Goal: Task Accomplishment & Management: Manage account settings

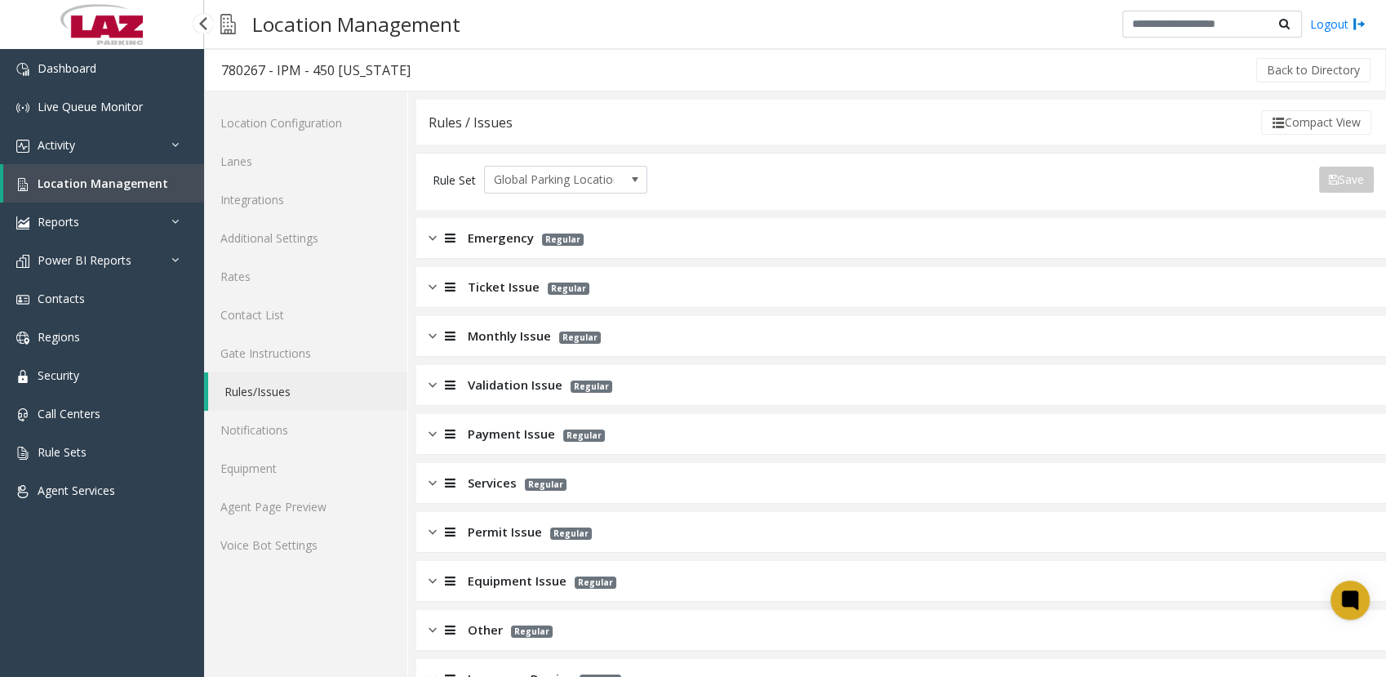
click at [64, 178] on span "Location Management" at bounding box center [103, 183] width 131 height 16
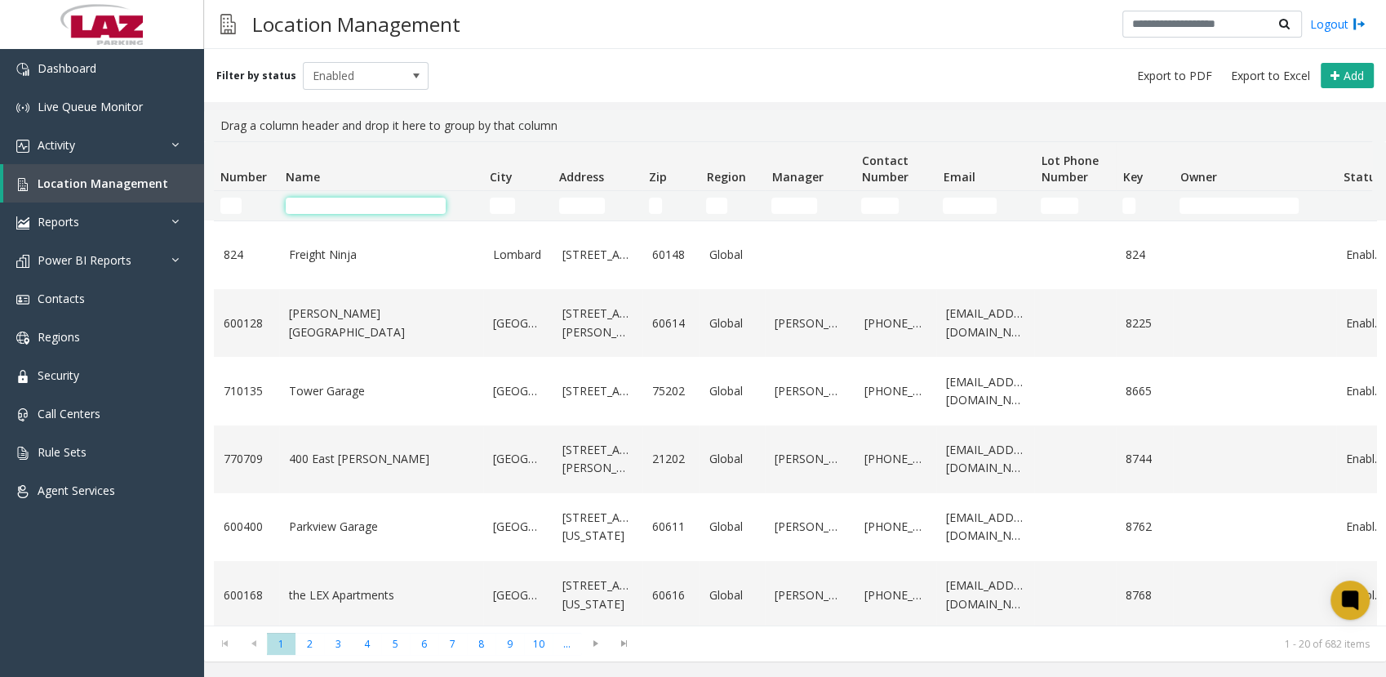
click at [393, 206] on input "Name Filter" at bounding box center [366, 205] width 160 height 16
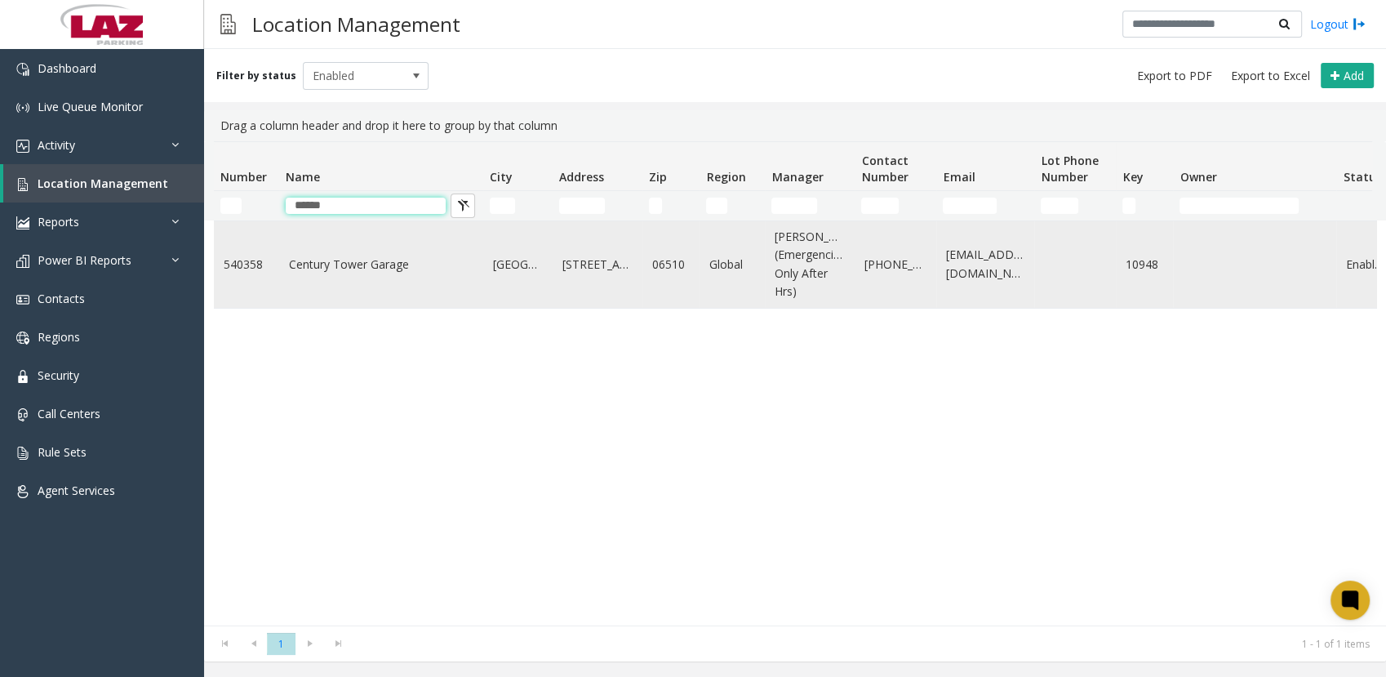
type input "******"
click at [283, 260] on td "Century Tower Garage" at bounding box center [381, 264] width 204 height 87
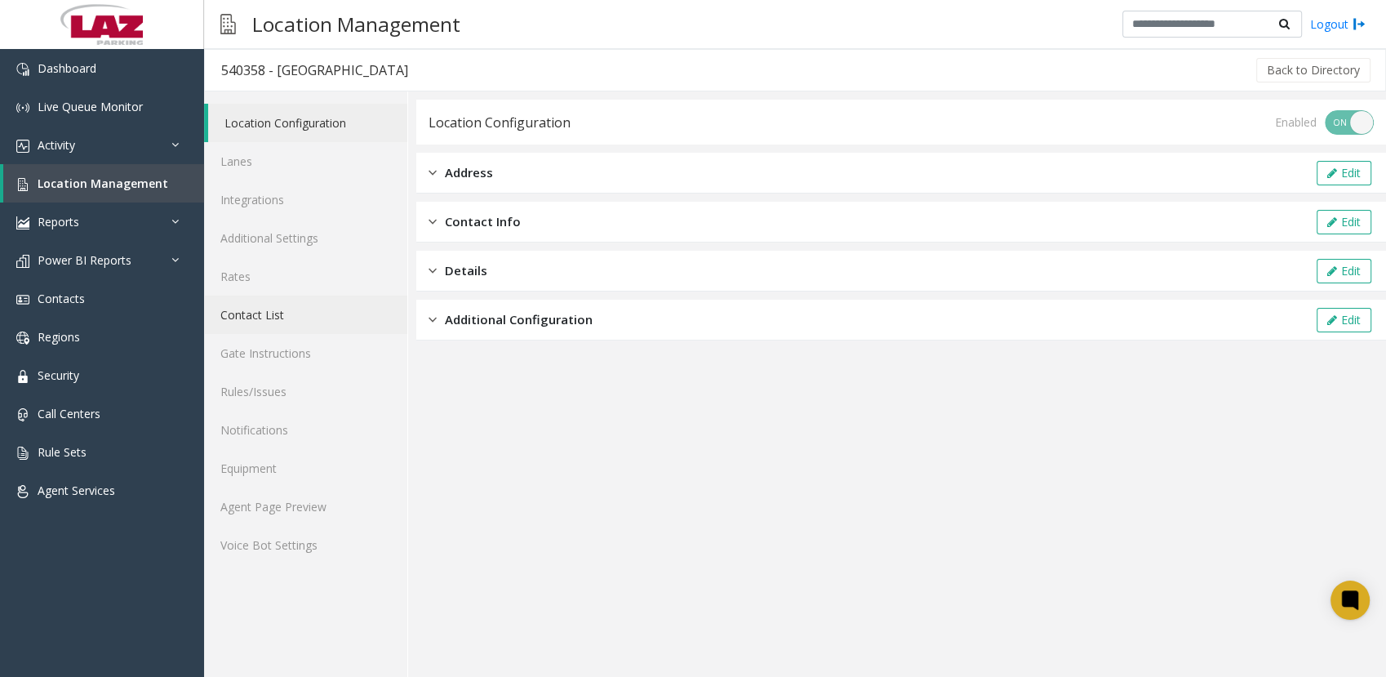
click at [289, 317] on link "Contact List" at bounding box center [305, 314] width 203 height 38
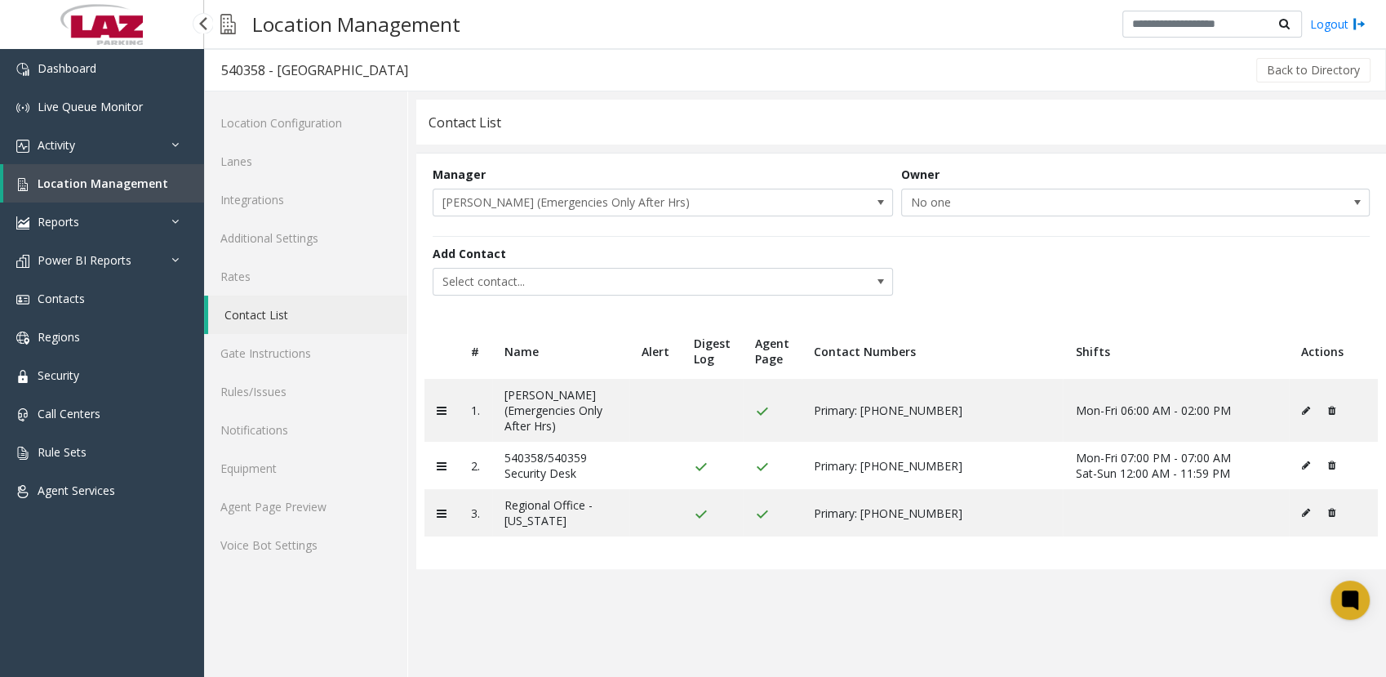
click at [82, 188] on span "Location Management" at bounding box center [103, 183] width 131 height 16
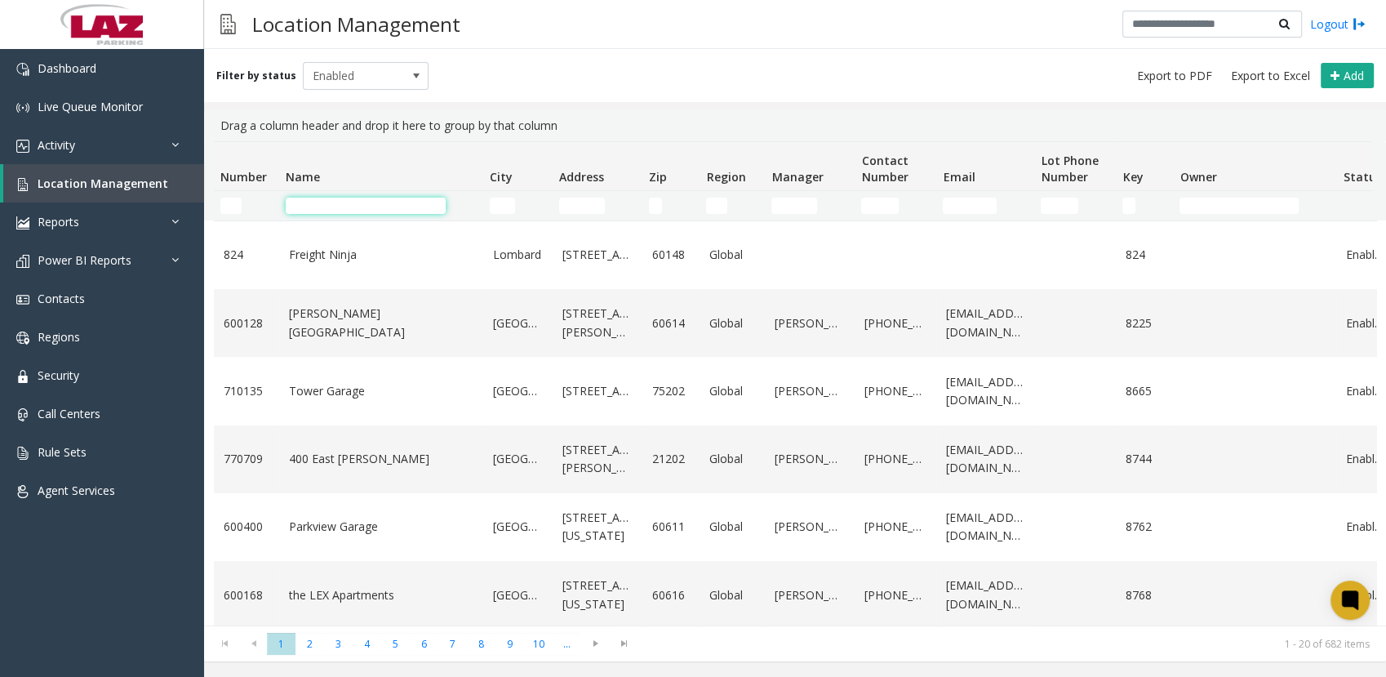
click at [295, 208] on input "Name Filter" at bounding box center [366, 205] width 160 height 16
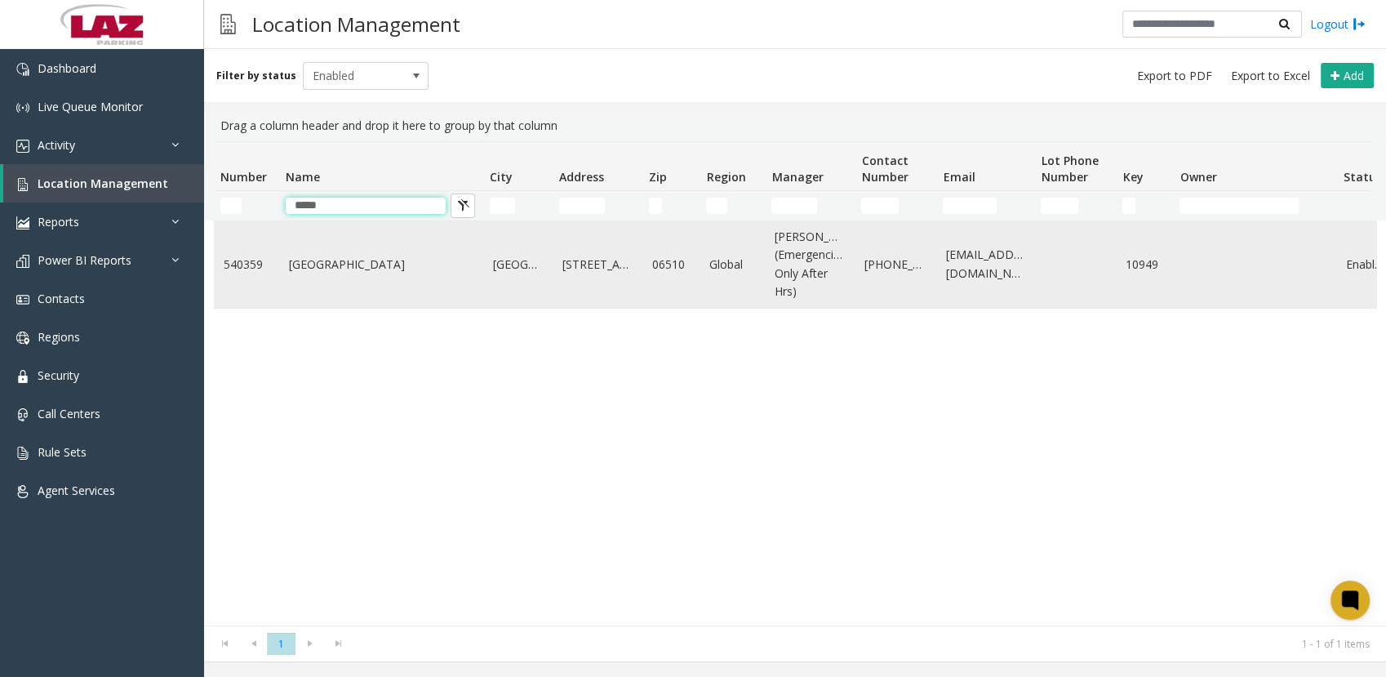
type input "*****"
click at [291, 291] on td "[GEOGRAPHIC_DATA]" at bounding box center [381, 264] width 204 height 87
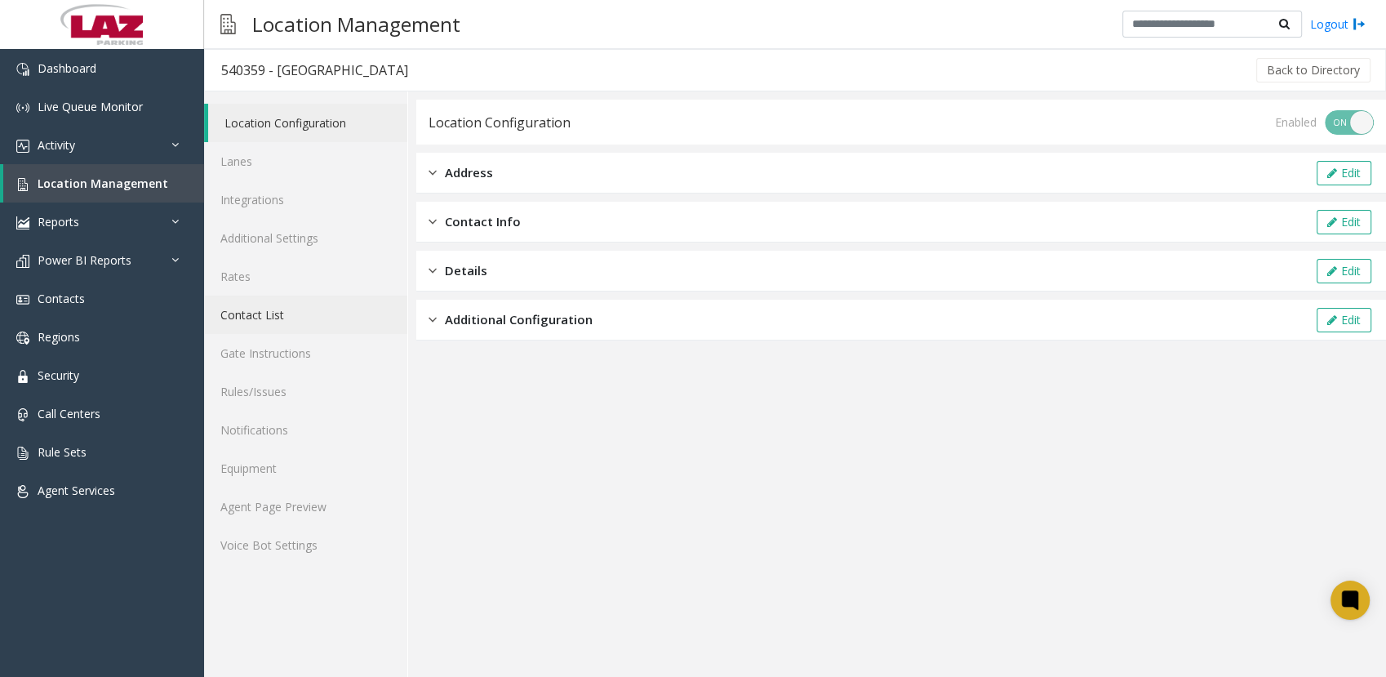
click at [259, 331] on link "Contact List" at bounding box center [305, 314] width 203 height 38
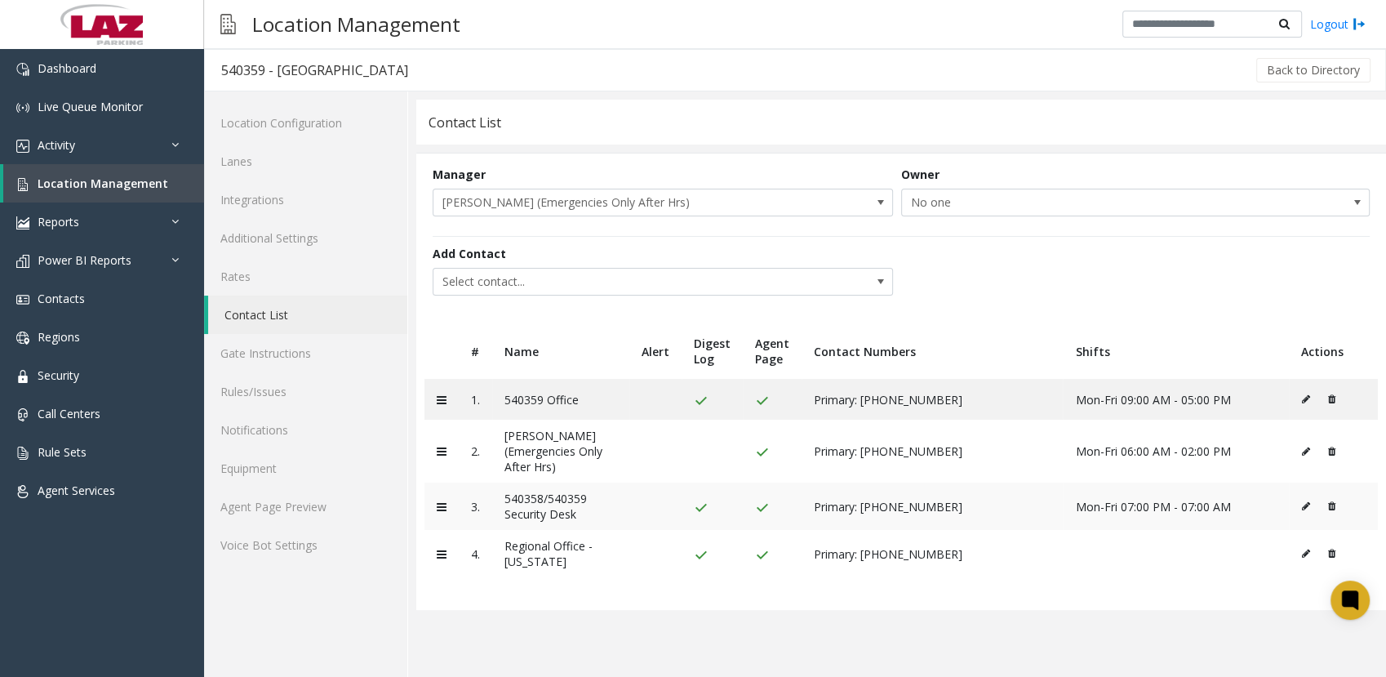
click at [1303, 506] on icon at bounding box center [1306, 506] width 8 height 10
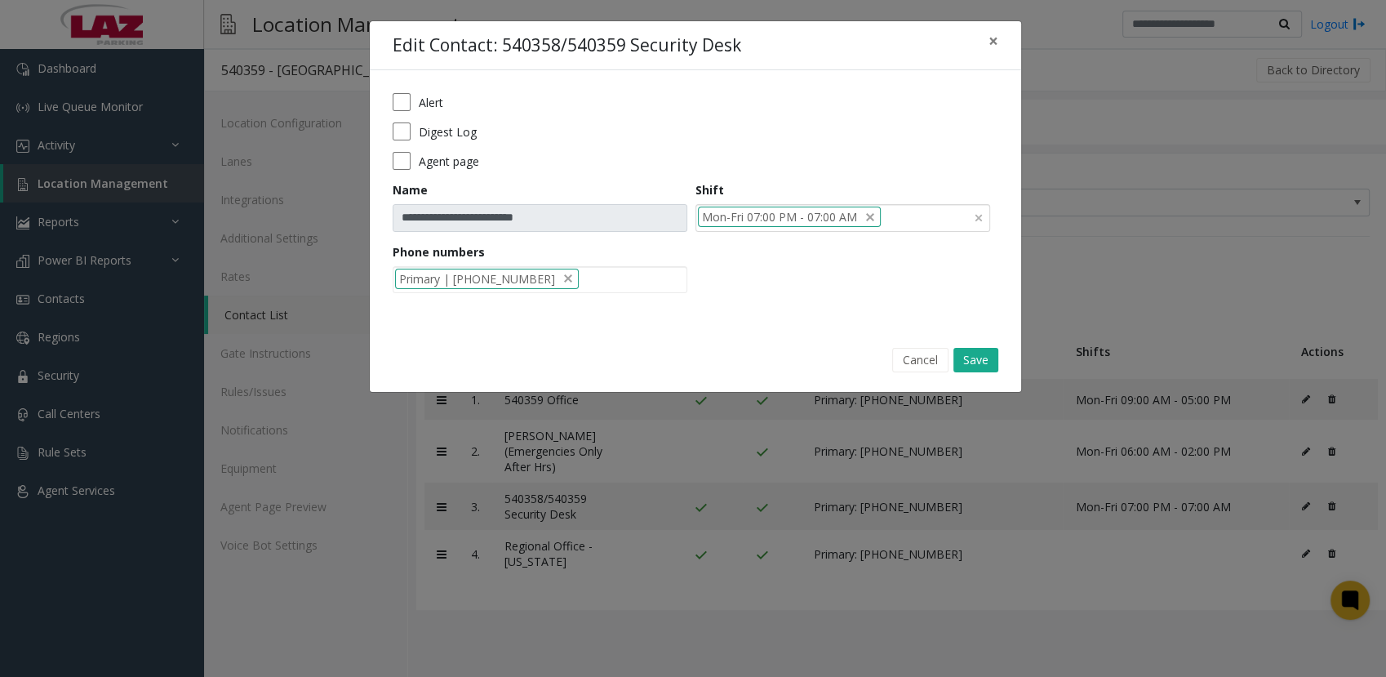
click at [922, 220] on div "Mon-Fri 07:00 PM - 07:00 AM" at bounding box center [842, 218] width 295 height 28
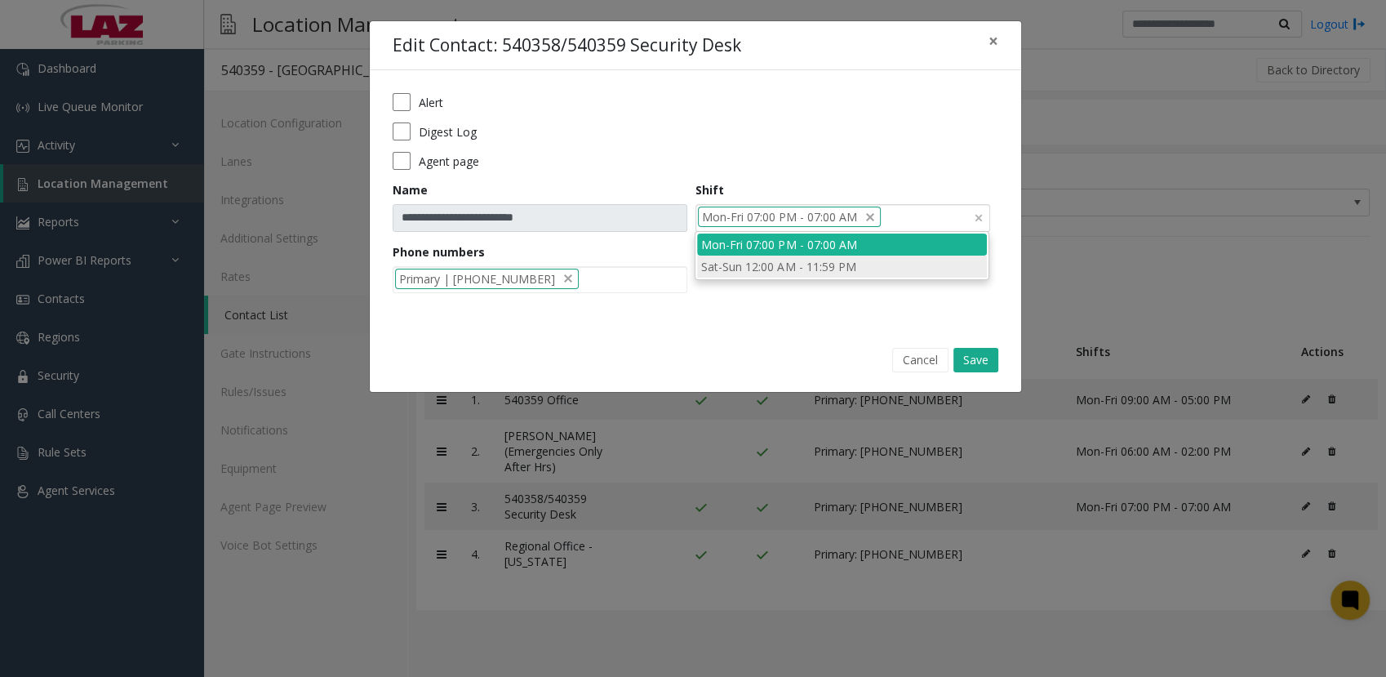
click at [830, 267] on li "Sat-Sun 12:00 AM - 11:59 PM" at bounding box center [842, 266] width 290 height 22
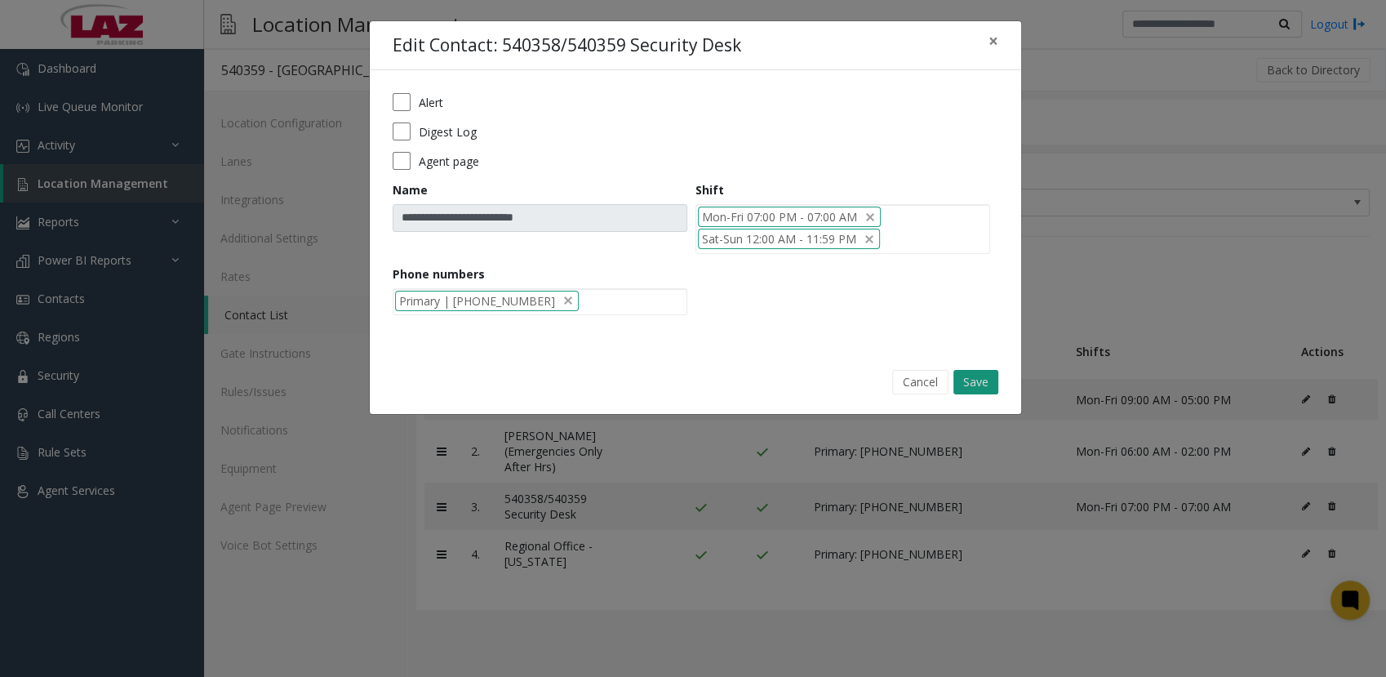
click at [966, 379] on button "Save" at bounding box center [975, 382] width 45 height 24
